Goal: Task Accomplishment & Management: Complete application form

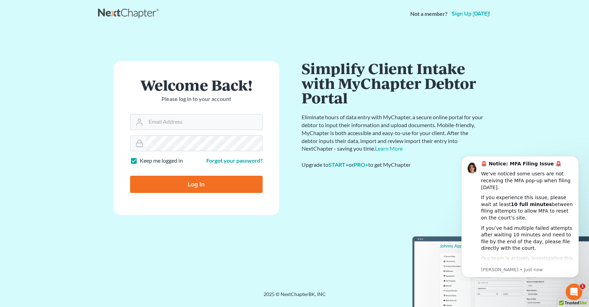
type input "alyssa@daxjmiller.com"
drag, startPoint x: 198, startPoint y: 185, endPoint x: 274, endPoint y: 186, distance: 75.6
click at [198, 185] on input "Log In" at bounding box center [196, 184] width 133 height 17
type input "Thinking..."
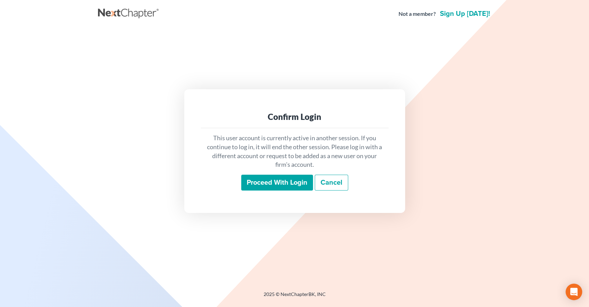
click at [275, 179] on input "Proceed with login" at bounding box center [277, 183] width 72 height 16
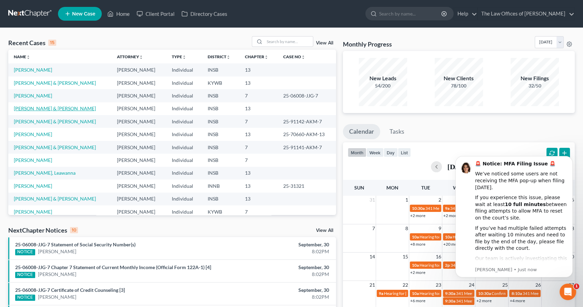
drag, startPoint x: 33, startPoint y: 110, endPoint x: 43, endPoint y: 106, distance: 10.6
click at [33, 110] on link "[PERSON_NAME] & [PERSON_NAME]" at bounding box center [55, 109] width 82 height 6
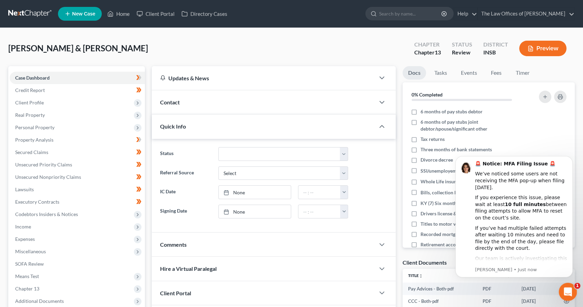
click at [568, 294] on icon "Open Intercom Messenger" at bounding box center [566, 291] width 11 height 11
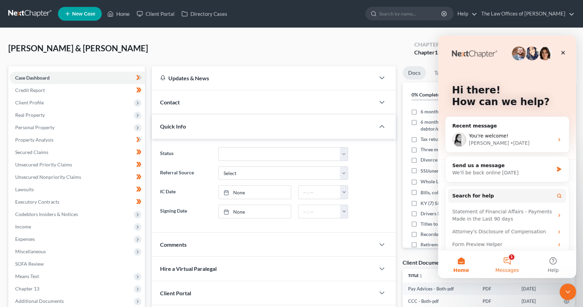
click at [506, 266] on button "1 Messages" at bounding box center [507, 265] width 46 height 28
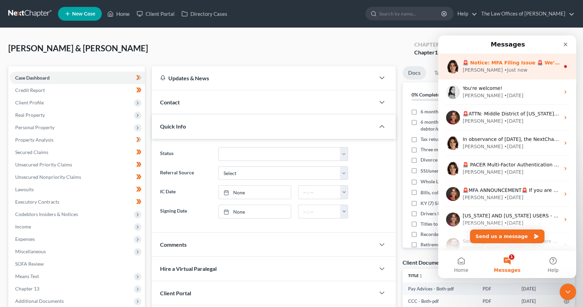
click at [524, 73] on div "[PERSON_NAME] • Just now" at bounding box center [511, 70] width 97 height 7
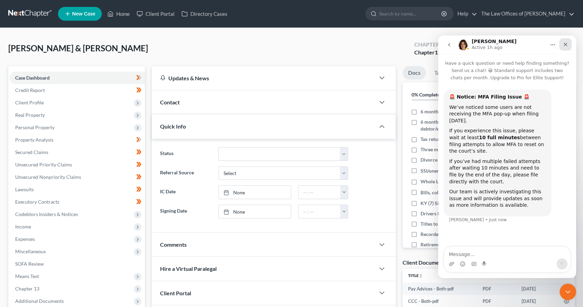
click at [565, 42] on icon "Close" at bounding box center [566, 45] width 6 height 6
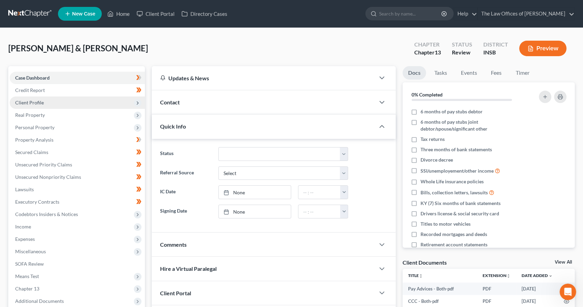
click at [49, 103] on span "Client Profile" at bounding box center [77, 103] width 135 height 12
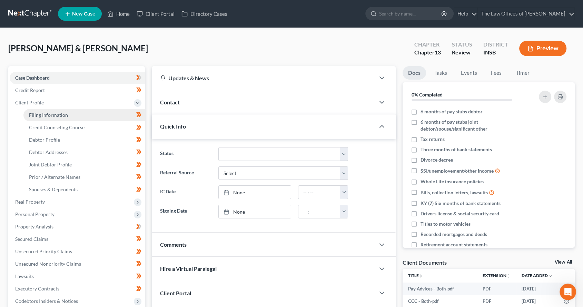
click at [46, 116] on span "Filing Information" at bounding box center [48, 115] width 39 height 6
select select "1"
select select "3"
select select "15"
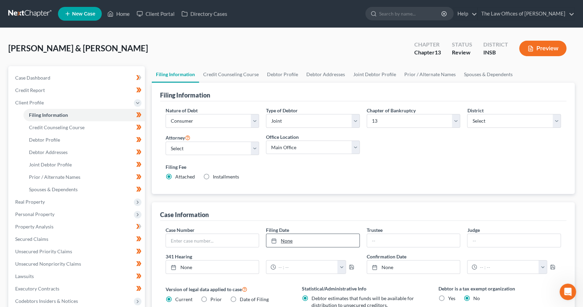
click at [304, 244] on link "None" at bounding box center [312, 240] width 93 height 13
type input "[DATE]"
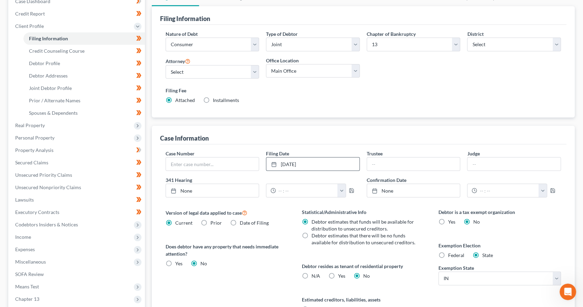
scroll to position [158, 0]
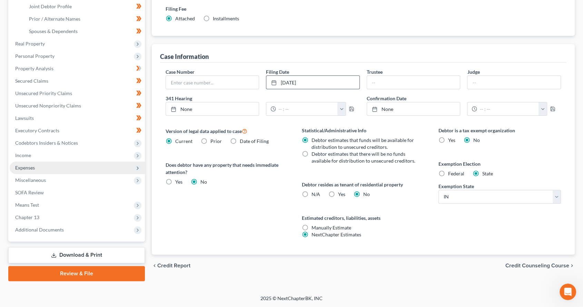
click at [34, 167] on span "Expenses" at bounding box center [25, 168] width 20 height 6
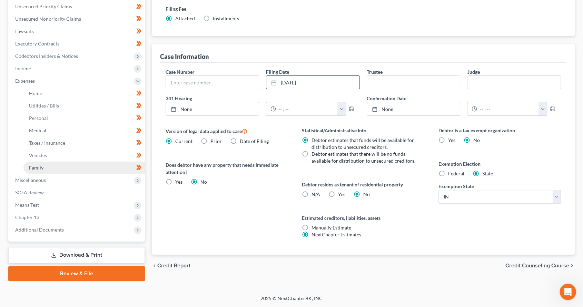
click at [63, 171] on link "Family" at bounding box center [83, 168] width 121 height 12
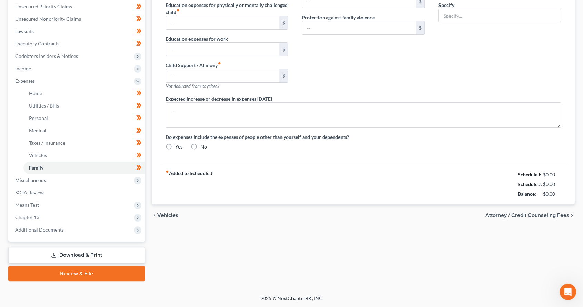
type input "0.00"
type input "1,700.00"
type input "0.00"
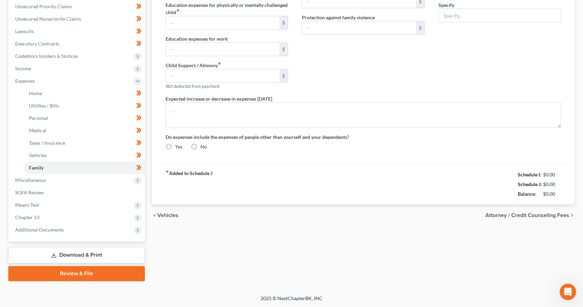
type input "0.00"
type input "80.00"
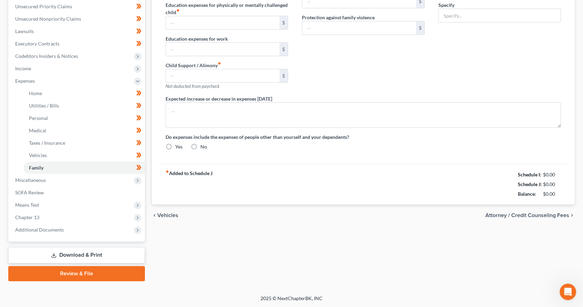
type input "Pet Expenses"
type textarea "Debtors' son goes to a school with the monthly tuition expense of $1,700.00."
radio input "true"
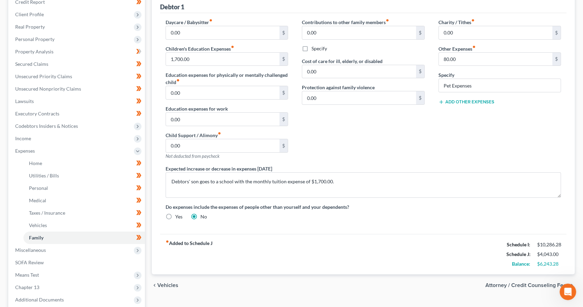
scroll to position [102, 0]
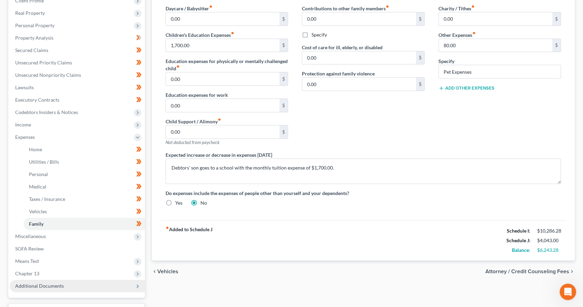
click at [52, 283] on span "Additional Documents" at bounding box center [39, 286] width 49 height 6
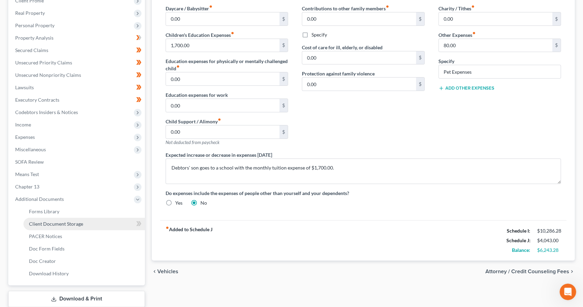
click at [108, 223] on link "Client Document Storage" at bounding box center [83, 224] width 121 height 12
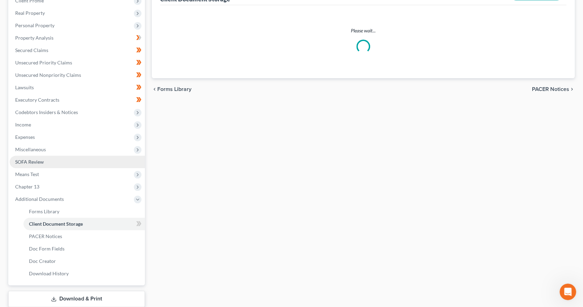
select select "6"
select select "18"
select select "9"
select select "15"
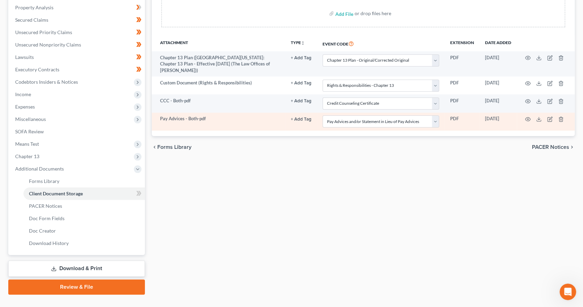
scroll to position [146, 0]
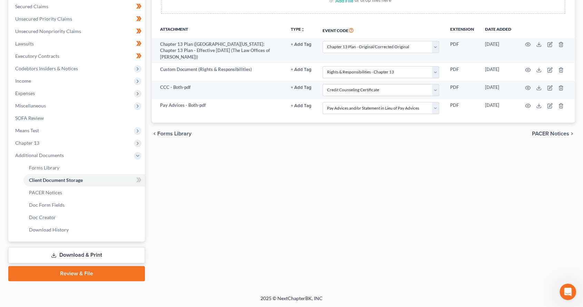
click at [103, 272] on link "Review & File" at bounding box center [76, 273] width 137 height 15
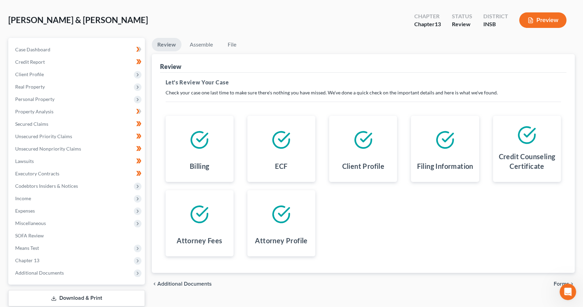
scroll to position [71, 0]
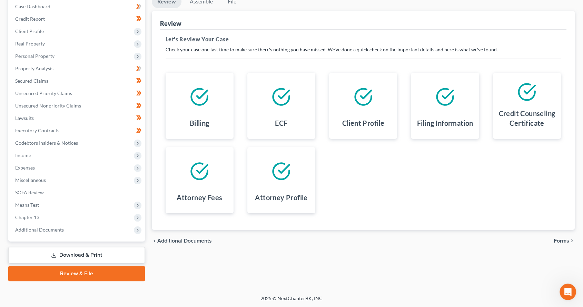
click at [561, 241] on span "Forms" at bounding box center [562, 241] width 16 height 6
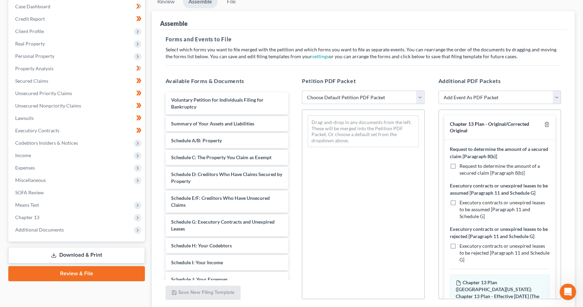
drag, startPoint x: 395, startPoint y: 96, endPoint x: 385, endPoint y: 103, distance: 11.8
click at [395, 96] on select "Choose Default Petition PDF Packet Emergency Filing (Voluntary Petition and Cre…" at bounding box center [363, 98] width 123 height 14
select select "1"
click at [302, 91] on select "Choose Default Petition PDF Packet Emergency Filing (Voluntary Petition and Cre…" at bounding box center [363, 98] width 123 height 14
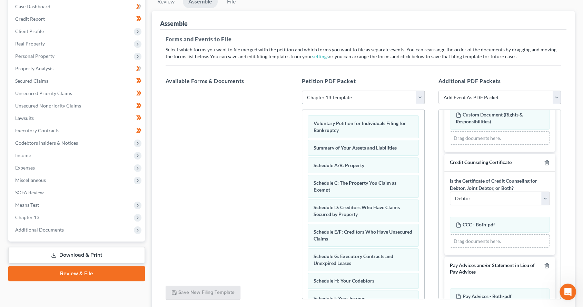
scroll to position [281, 0]
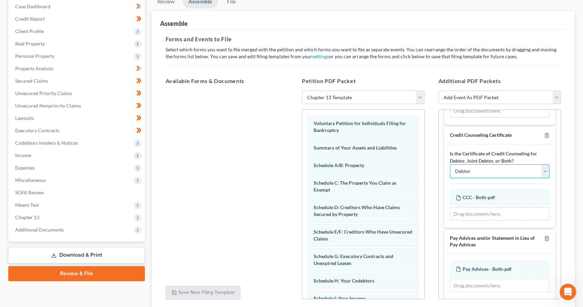
click at [523, 165] on select "Debtor Joint Debtor Debtor and Joint Debtor" at bounding box center [500, 172] width 100 height 14
select select "2"
click at [450, 165] on select "Debtor Joint Debtor Debtor and Joint Debtor" at bounding box center [500, 172] width 100 height 14
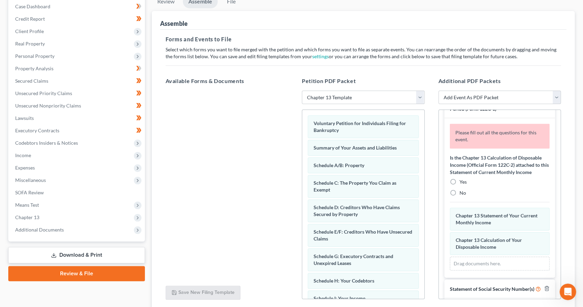
scroll to position [511, 0]
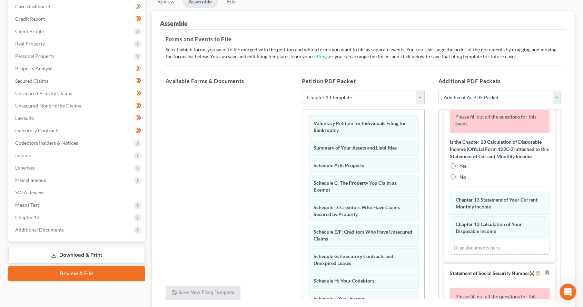
click at [460, 163] on label "Yes" at bounding box center [463, 166] width 7 height 7
click at [462, 163] on input "Yes" at bounding box center [464, 165] width 4 height 4
radio input "true"
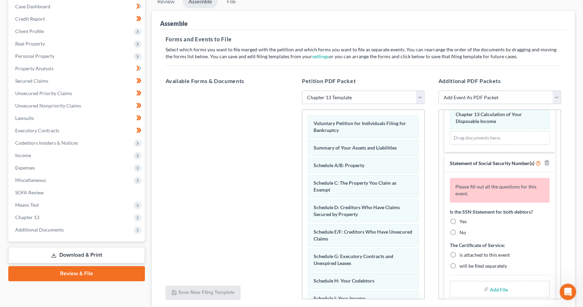
scroll to position [598, 0]
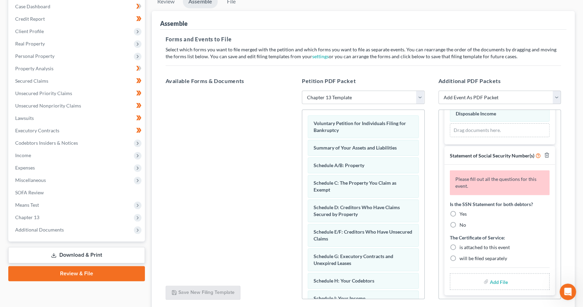
click at [460, 211] on label "Yes" at bounding box center [463, 214] width 7 height 7
click at [462, 211] on input "Yes" at bounding box center [464, 213] width 4 height 4
radio input "true"
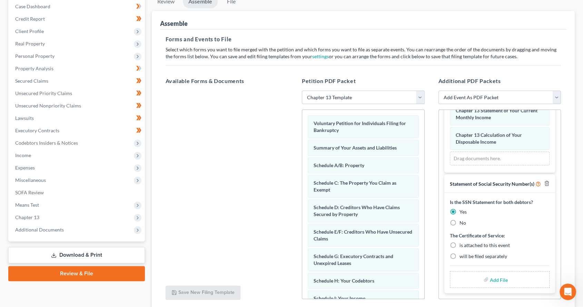
scroll to position [568, 0]
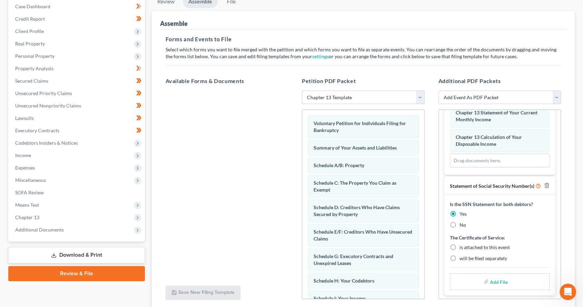
click at [460, 245] on label "is attached to this event" at bounding box center [485, 247] width 50 height 7
click at [462, 245] on input "is attached to this event" at bounding box center [464, 246] width 4 height 4
radio input "true"
click at [491, 279] on input "file" at bounding box center [498, 282] width 17 height 12
type input "C:\fakepath\SSN.pdf"
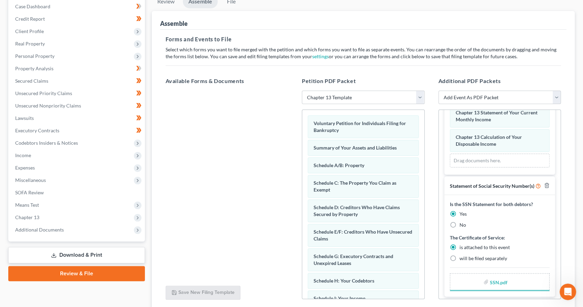
scroll to position [558, 0]
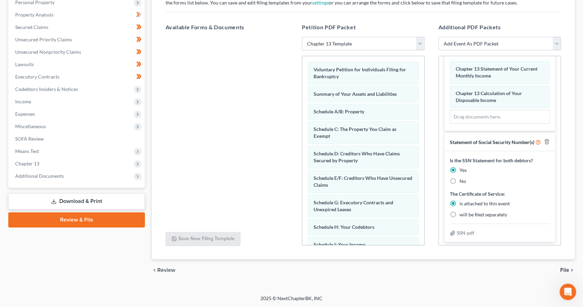
click at [562, 269] on span "File" at bounding box center [564, 271] width 9 height 6
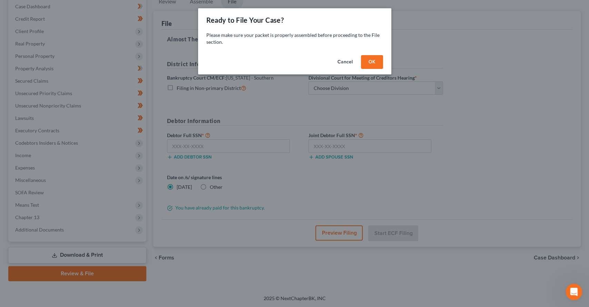
click at [375, 62] on button "OK" at bounding box center [372, 62] width 22 height 14
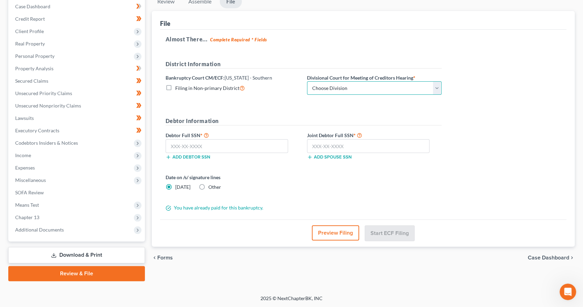
click at [369, 89] on select "Choose Division [GEOGRAPHIC_DATA] [GEOGRAPHIC_DATA] [GEOGRAPHIC_DATA] [GEOGRAPH…" at bounding box center [374, 88] width 135 height 14
select select "1"
click at [307, 81] on select "Choose Division [GEOGRAPHIC_DATA] [GEOGRAPHIC_DATA] [GEOGRAPHIC_DATA] [GEOGRAPH…" at bounding box center [374, 88] width 135 height 14
click at [188, 146] on input "text" at bounding box center [227, 146] width 123 height 14
paste input "378-02-0794"
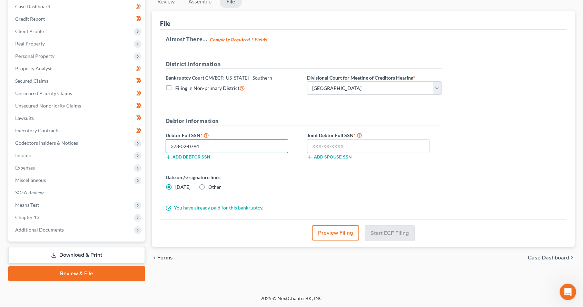
type input "378-02-0794"
click at [379, 150] on input "text" at bounding box center [368, 146] width 123 height 14
paste input "411-69-8399"
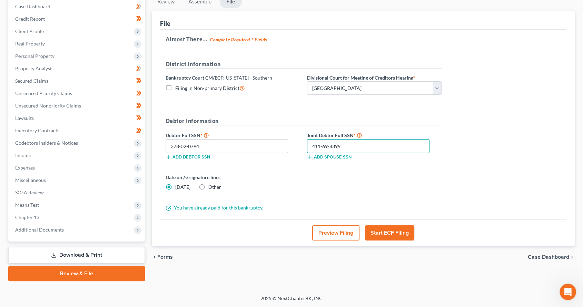
type input "411-69-8399"
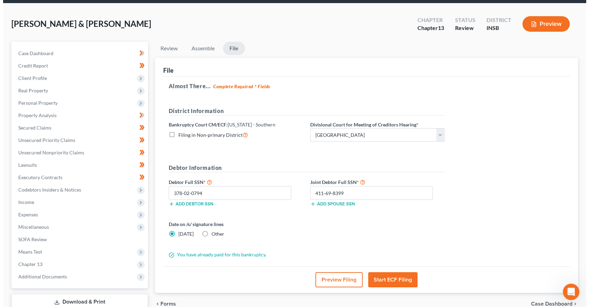
scroll to position [51, 0]
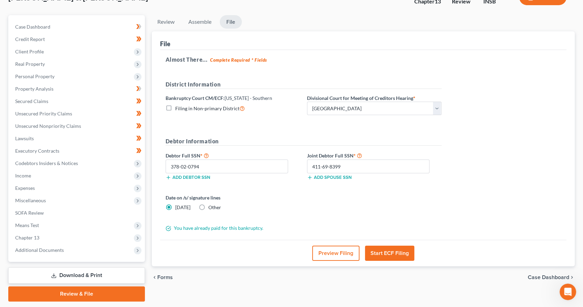
drag, startPoint x: 389, startPoint y: 255, endPoint x: 415, endPoint y: 254, distance: 25.6
click at [389, 255] on button "Start ECF Filing" at bounding box center [389, 253] width 49 height 15
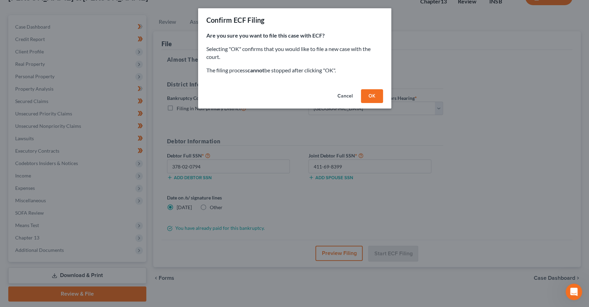
click at [366, 90] on button "OK" at bounding box center [372, 96] width 22 height 14
